Goal: Navigation & Orientation: Find specific page/section

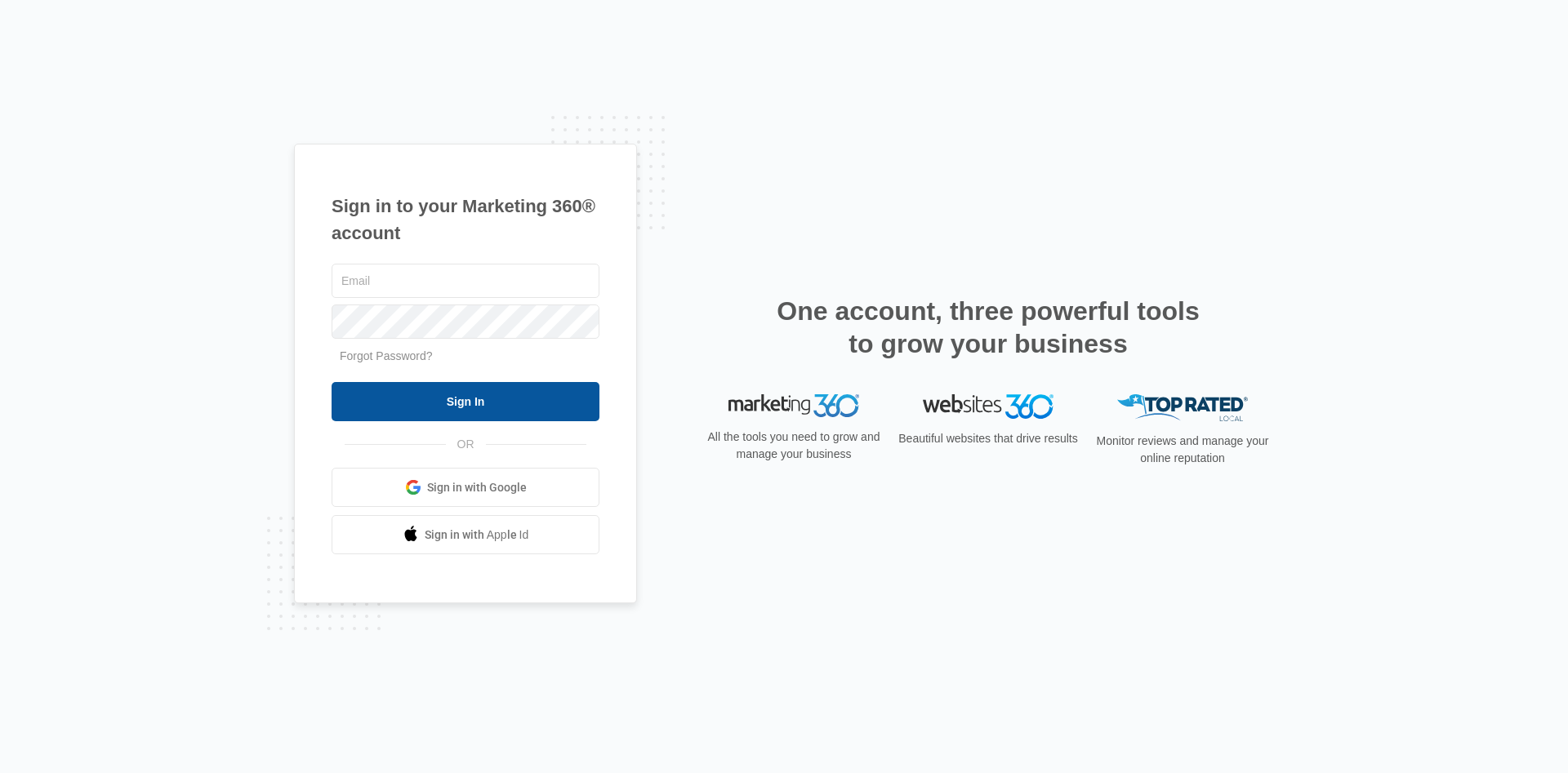
type input "[PERSON_NAME][EMAIL_ADDRESS][DOMAIN_NAME]"
click at [440, 408] on input "Sign In" at bounding box center [466, 401] width 268 height 39
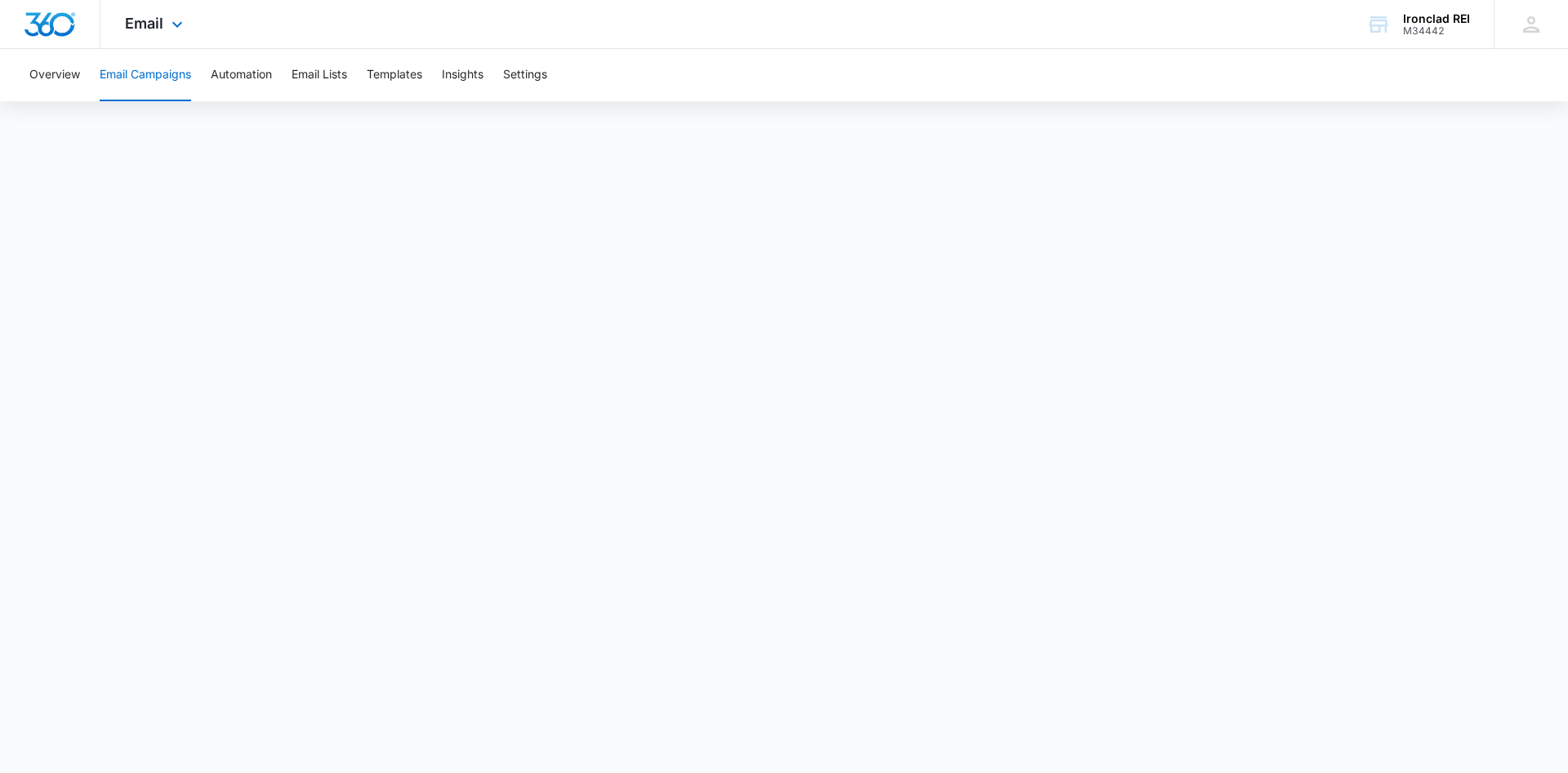
click at [65, 33] on img "Dashboard" at bounding box center [50, 25] width 53 height 25
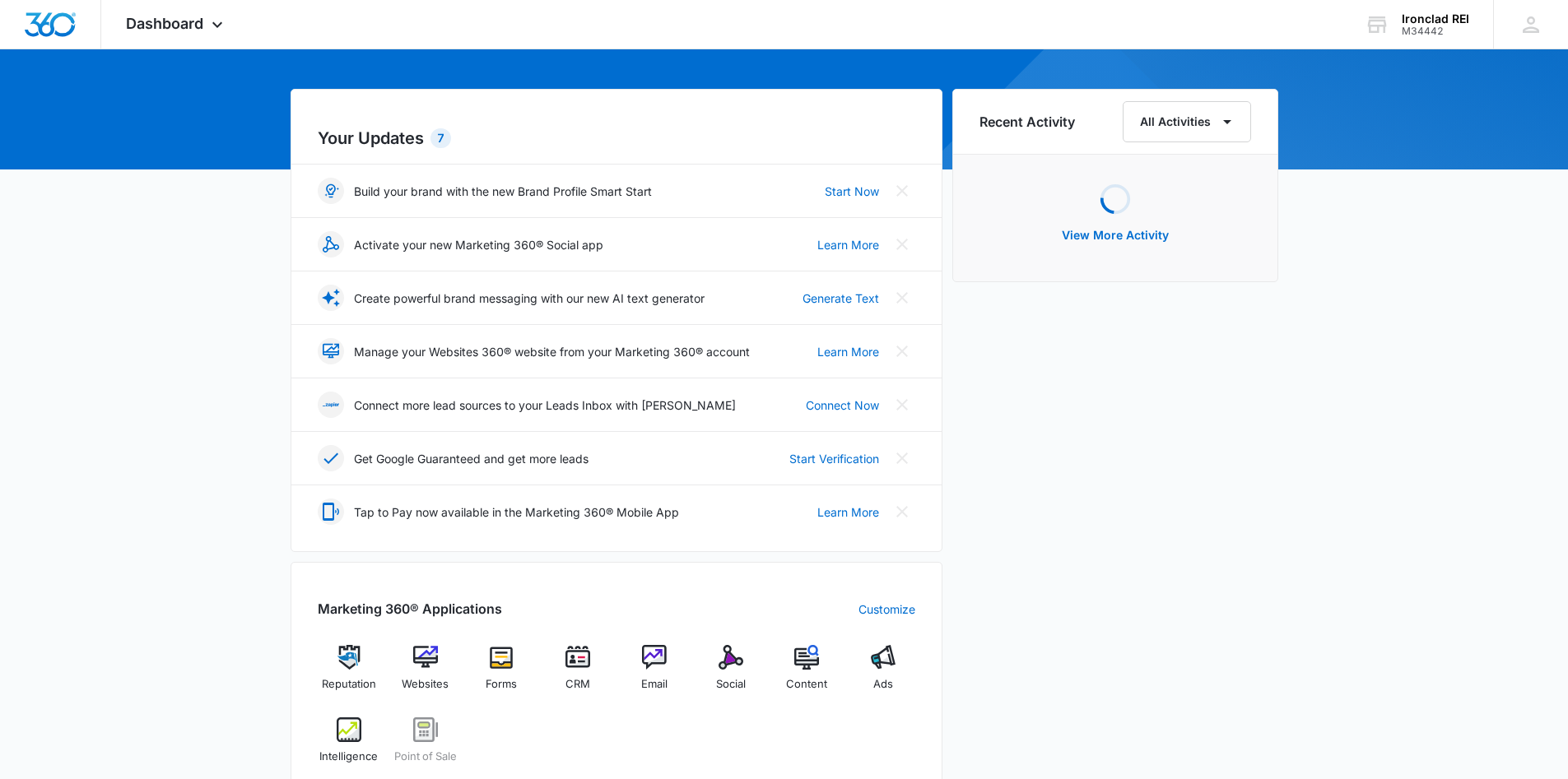
scroll to position [329, 0]
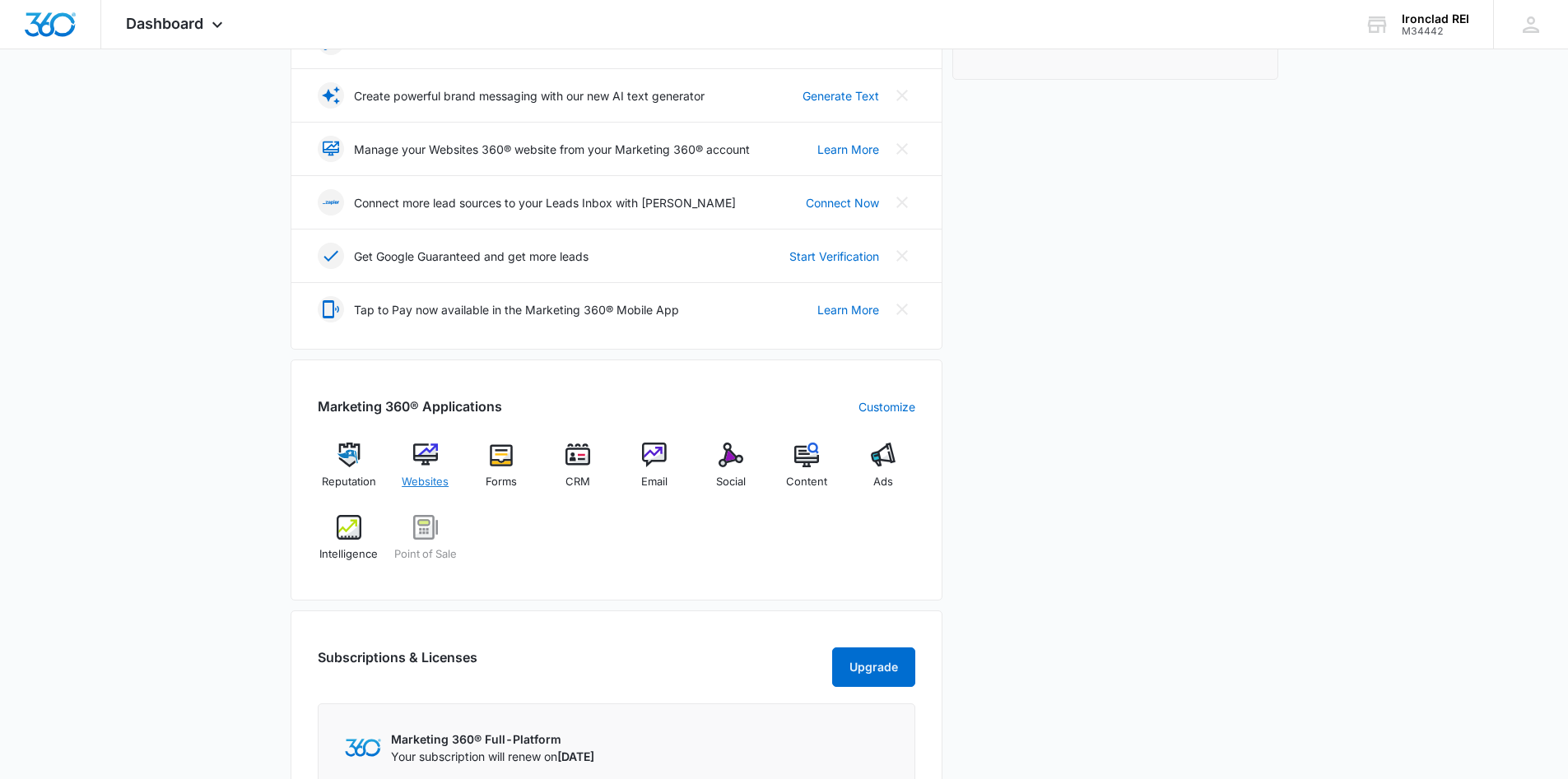
click at [413, 485] on span "Websites" at bounding box center [425, 482] width 47 height 16
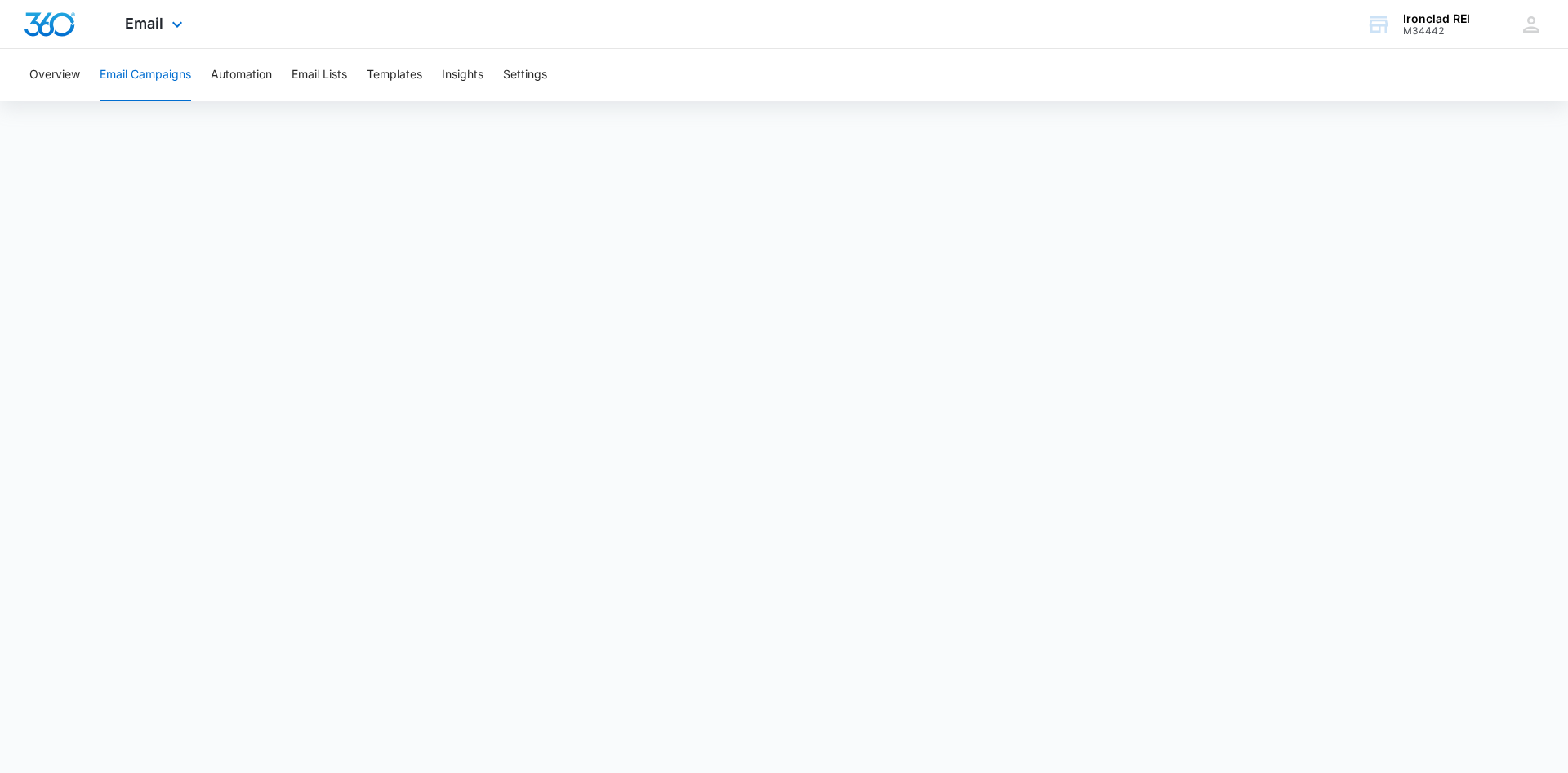
click at [53, 23] on img "Dashboard" at bounding box center [50, 25] width 53 height 25
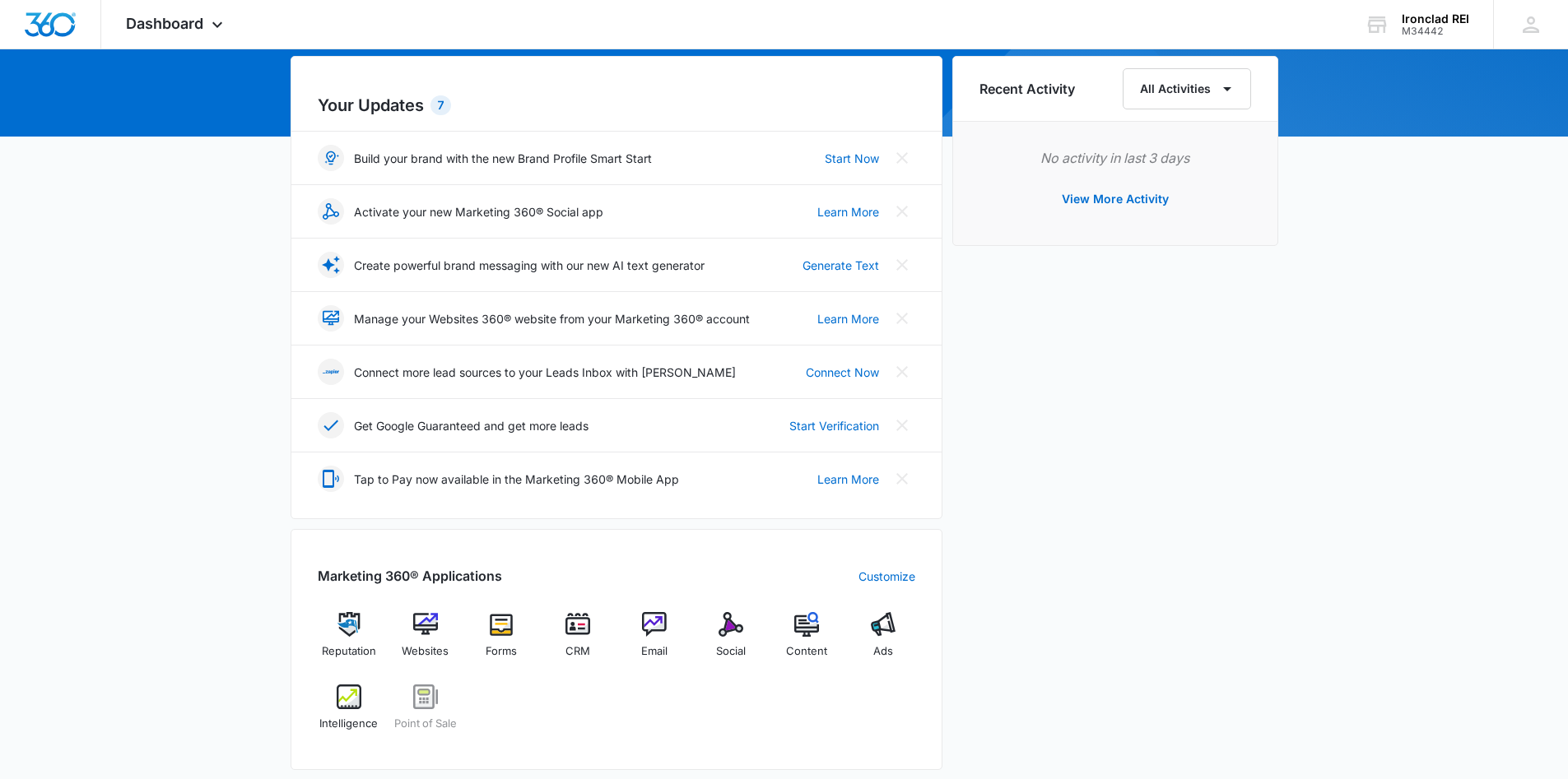
scroll to position [247, 0]
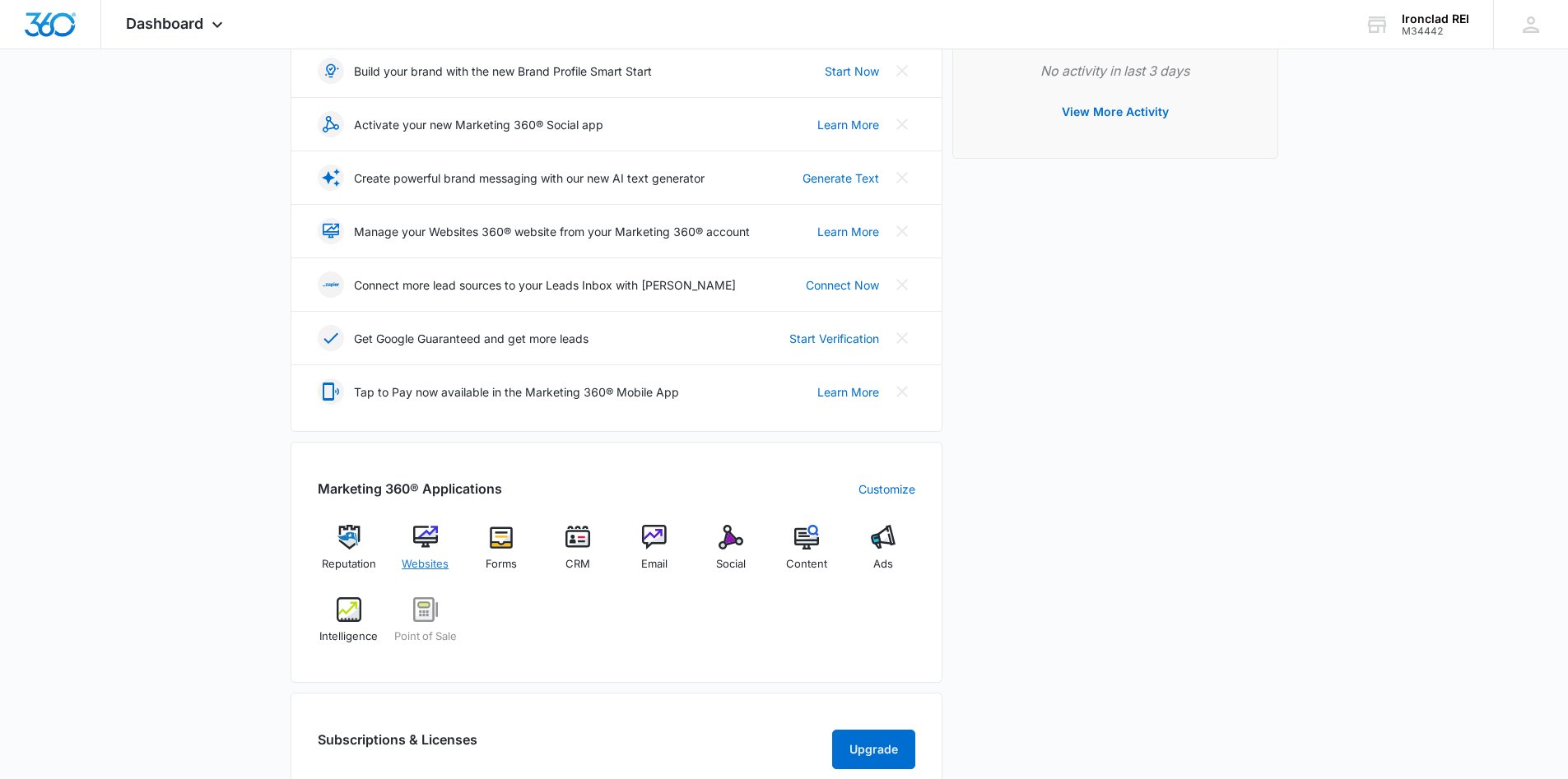
click at [430, 563] on span "Websites" at bounding box center [425, 564] width 47 height 16
